Goal: Information Seeking & Learning: Learn about a topic

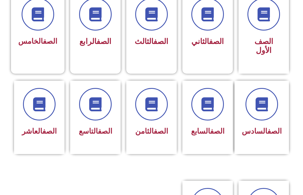
scroll to position [167, 0]
click at [157, 128] on link "الصف" at bounding box center [161, 131] width 14 height 8
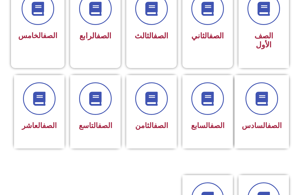
scroll to position [172, 0]
click at [151, 97] on icon at bounding box center [151, 99] width 14 height 14
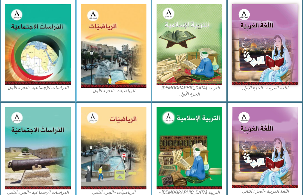
scroll to position [160, 0]
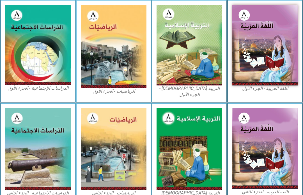
click at [207, 71] on img at bounding box center [190, 45] width 66 height 81
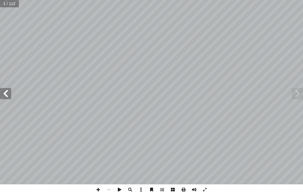
click at [299, 93] on span at bounding box center [297, 93] width 11 height 11
click at [8, 94] on span at bounding box center [5, 93] width 11 height 11
click at [10, 94] on span at bounding box center [5, 93] width 11 height 11
click at [8, 92] on span at bounding box center [5, 93] width 11 height 11
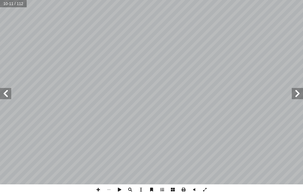
click at [9, 91] on span at bounding box center [5, 93] width 11 height 11
click at [4, 90] on span at bounding box center [5, 93] width 11 height 11
click at [3, 92] on span at bounding box center [5, 93] width 11 height 11
click at [3, 94] on span at bounding box center [5, 93] width 11 height 11
click at [4, 91] on span at bounding box center [5, 93] width 11 height 11
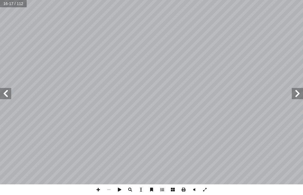
click at [9, 93] on span at bounding box center [5, 93] width 11 height 11
click at [4, 91] on span at bounding box center [5, 93] width 11 height 11
click at [3, 91] on span at bounding box center [5, 93] width 11 height 11
click at [5, 91] on span at bounding box center [5, 93] width 11 height 11
click at [3, 93] on span at bounding box center [5, 93] width 11 height 11
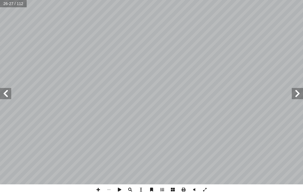
click at [11, 90] on span at bounding box center [5, 93] width 11 height 11
click at [10, 92] on span at bounding box center [5, 93] width 11 height 11
click at [8, 91] on span at bounding box center [5, 93] width 11 height 11
click at [6, 92] on span at bounding box center [5, 93] width 11 height 11
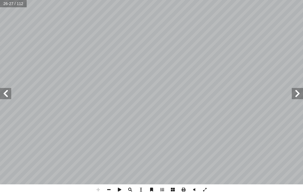
click at [3, 92] on span at bounding box center [5, 93] width 11 height 11
click at [2, 93] on span at bounding box center [5, 93] width 11 height 11
click at [4, 91] on span at bounding box center [5, 93] width 11 height 11
click at [300, 88] on span at bounding box center [297, 93] width 11 height 11
click at [301, 90] on span at bounding box center [297, 93] width 11 height 11
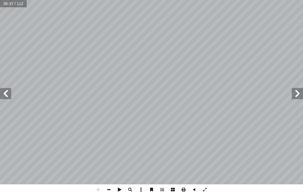
click at [292, 94] on span at bounding box center [297, 93] width 11 height 11
click at [296, 92] on span at bounding box center [297, 93] width 11 height 11
click at [295, 94] on span at bounding box center [297, 93] width 11 height 11
click at [297, 92] on span at bounding box center [297, 93] width 11 height 11
click at [300, 91] on span at bounding box center [297, 93] width 11 height 11
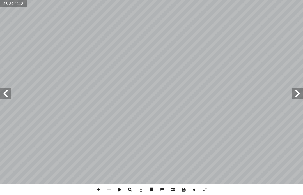
click at [295, 95] on span at bounding box center [297, 93] width 11 height 11
click at [298, 95] on span at bounding box center [297, 93] width 11 height 11
click at [298, 94] on span at bounding box center [297, 93] width 11 height 11
click at [297, 94] on span at bounding box center [297, 93] width 11 height 11
click at [295, 94] on span at bounding box center [297, 93] width 11 height 11
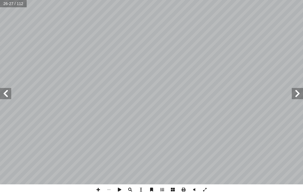
click at [294, 94] on span at bounding box center [297, 93] width 11 height 11
click at [294, 93] on span at bounding box center [297, 93] width 11 height 11
click at [295, 92] on span at bounding box center [297, 93] width 11 height 11
click at [295, 91] on span at bounding box center [297, 93] width 11 height 11
click at [298, 92] on span at bounding box center [297, 93] width 11 height 11
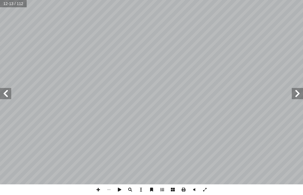
click at [300, 93] on span at bounding box center [297, 93] width 11 height 11
click at [299, 93] on span at bounding box center [297, 93] width 11 height 11
click at [299, 92] on span at bounding box center [297, 93] width 11 height 11
click at [294, 94] on span at bounding box center [297, 93] width 11 height 11
click at [3, 88] on span at bounding box center [5, 93] width 11 height 11
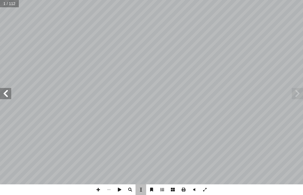
click at [3, 92] on span at bounding box center [5, 93] width 11 height 11
click at [224, 188] on div "مــقــدمــة لمين � الحمد لله رب الع ـي فـ ُ ويرهــا، فقــد جــاء العمــل ْ ط َ …" at bounding box center [151, 97] width 303 height 195
click at [294, 91] on span at bounding box center [297, 93] width 11 height 11
click at [298, 88] on span at bounding box center [297, 93] width 11 height 11
